Goal: Task Accomplishment & Management: Manage account settings

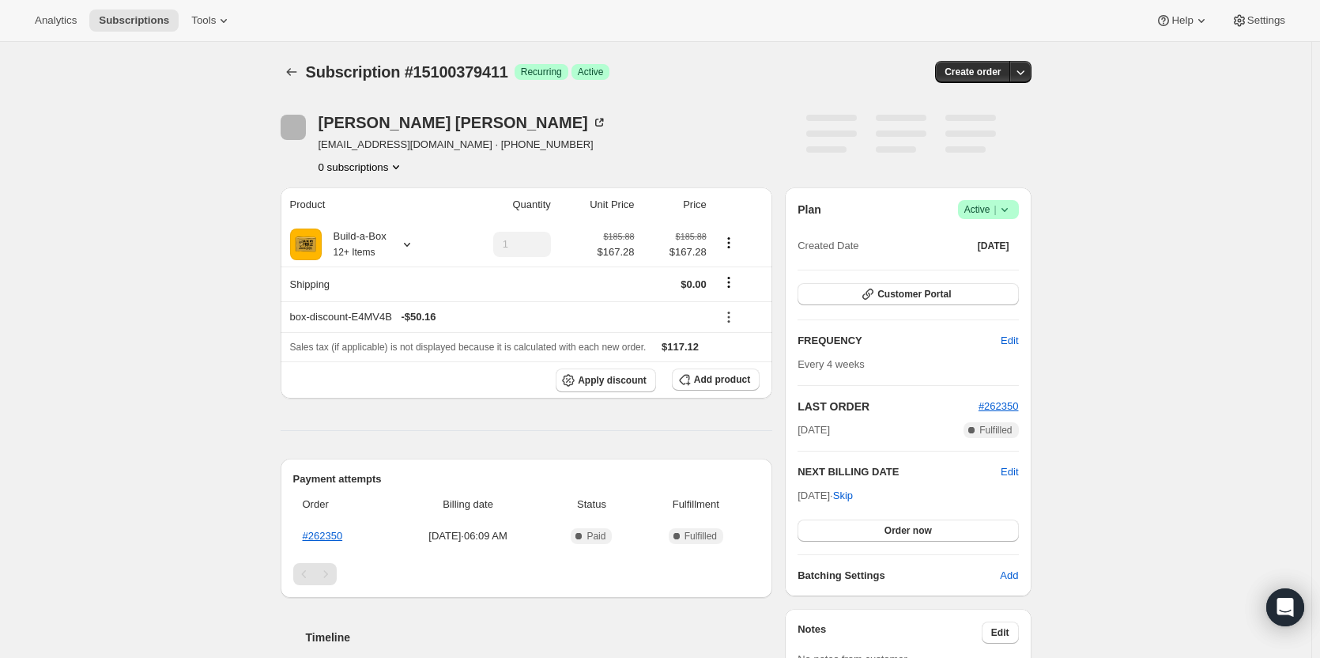
click at [995, 213] on span "Active |" at bounding box center [989, 210] width 48 height 16
click at [995, 262] on span "Cancel subscription" at bounding box center [993, 268] width 89 height 12
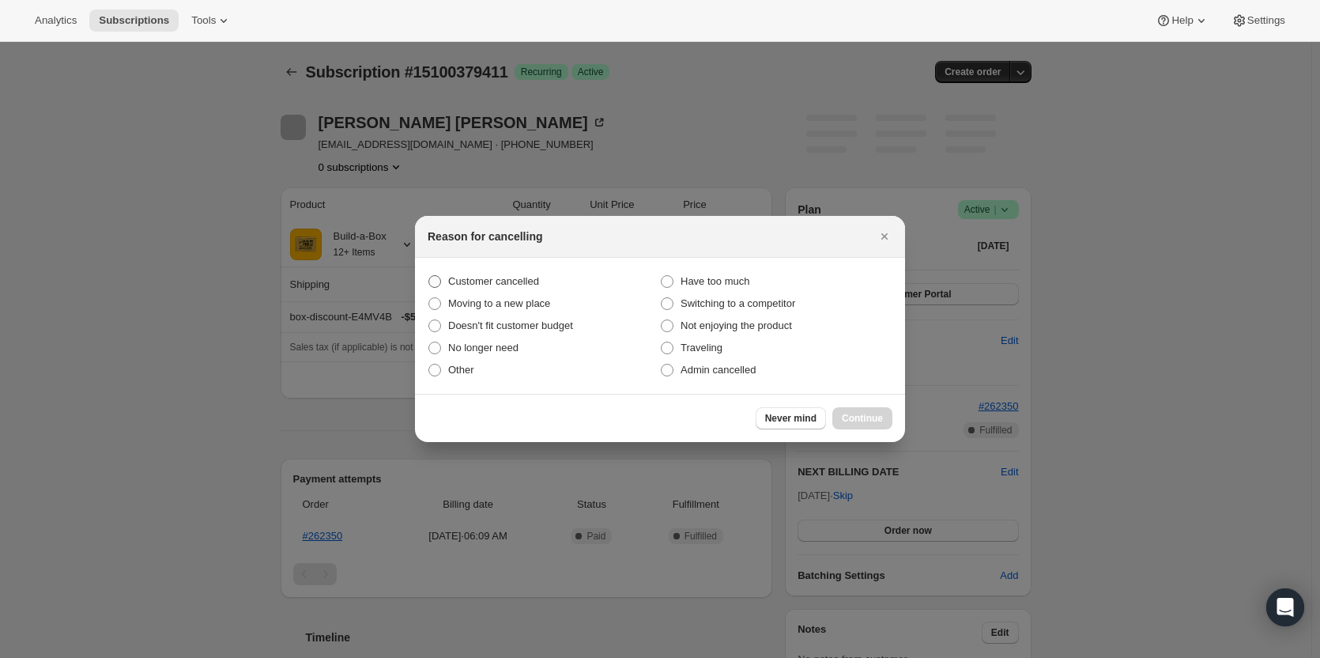
click at [470, 284] on span "Customer cancelled" at bounding box center [493, 281] width 91 height 12
click at [429, 276] on input "Customer cancelled" at bounding box center [428, 275] width 1 height 1
radio input "true"
click at [860, 410] on button "Continue" at bounding box center [862, 418] width 60 height 22
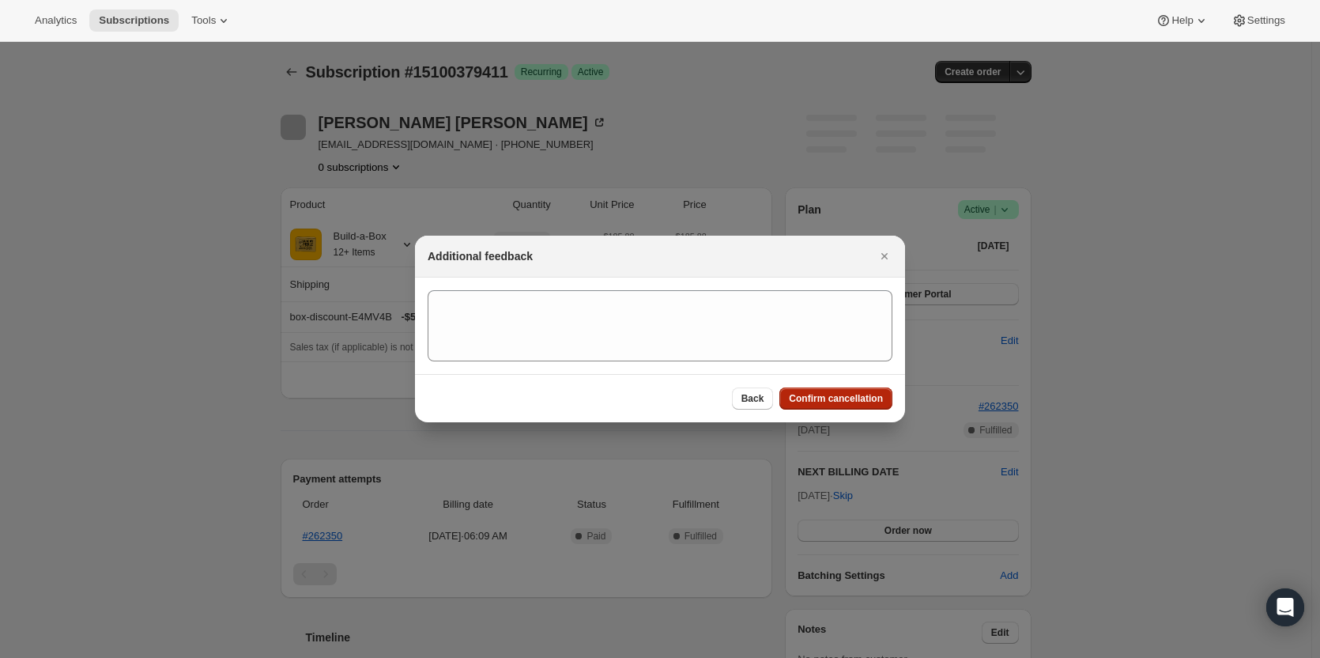
click at [851, 398] on span "Confirm cancellation" at bounding box center [836, 398] width 94 height 13
